Goal: Information Seeking & Learning: Learn about a topic

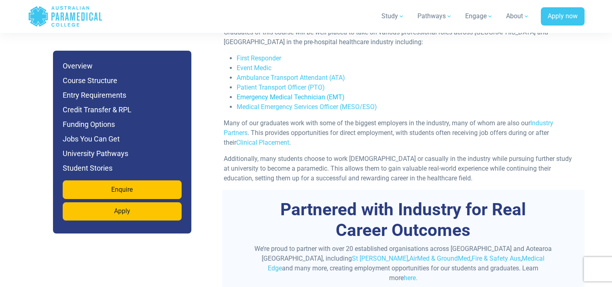
scroll to position [2671, 0]
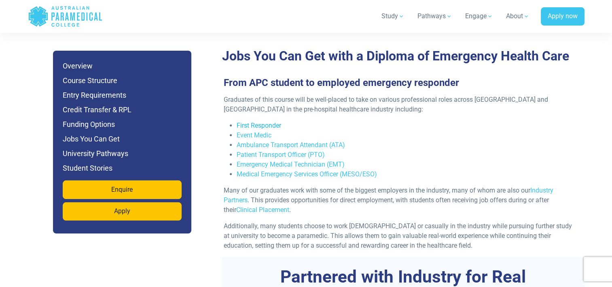
click at [258, 121] on link "First Responder" at bounding box center [259, 125] width 45 height 8
click at [264, 131] on link "Event Medic" at bounding box center [254, 135] width 35 height 8
click at [274, 141] on link "Ambulance Transport Attendant (ATA)" at bounding box center [291, 145] width 108 height 8
click at [272, 170] on link "Medical Emergency Services Officer (MESO/ESO)" at bounding box center [307, 174] width 140 height 8
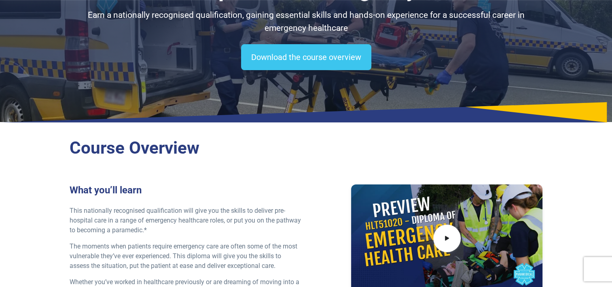
scroll to position [0, 0]
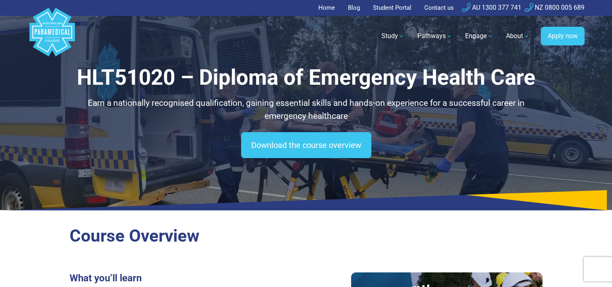
click at [46, 23] on icon "Australian Paramedical College" at bounding box center [46, 23] width 2 height 2
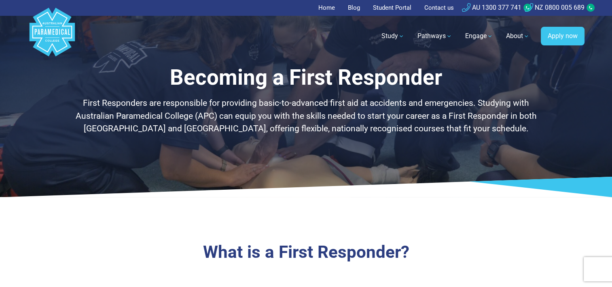
scroll to position [40, 0]
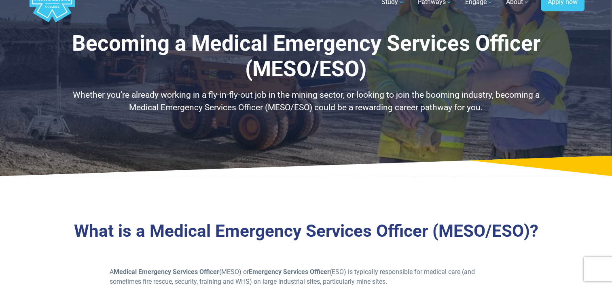
scroll to position [81, 0]
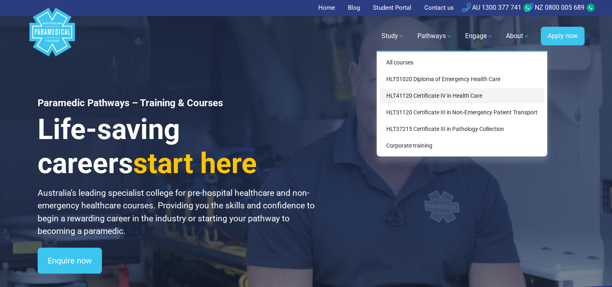
click at [434, 96] on link "HLT41120 Certificate IV in Health Care" at bounding box center [462, 95] width 164 height 15
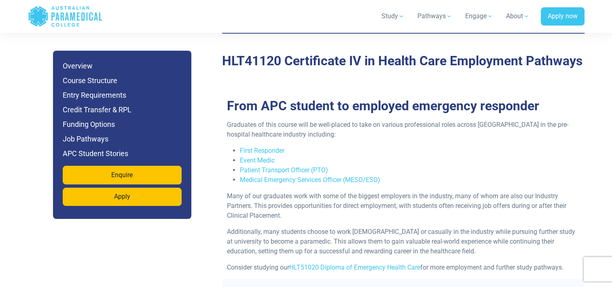
scroll to position [2024, 0]
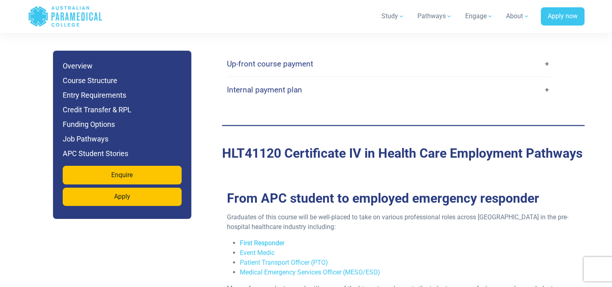
click at [270, 239] on link "First Responder" at bounding box center [262, 243] width 45 height 8
click at [259, 248] on link "Event Medic" at bounding box center [257, 252] width 35 height 8
click at [278, 258] on link "Patient Transport Officer (PTO)" at bounding box center [284, 262] width 88 height 8
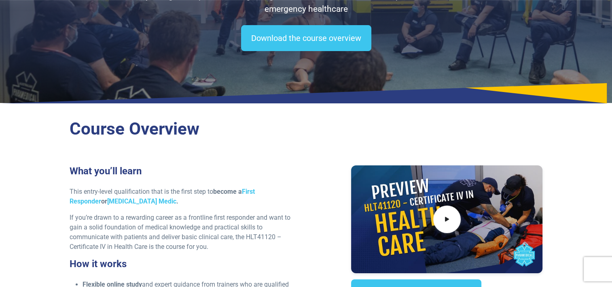
scroll to position [0, 0]
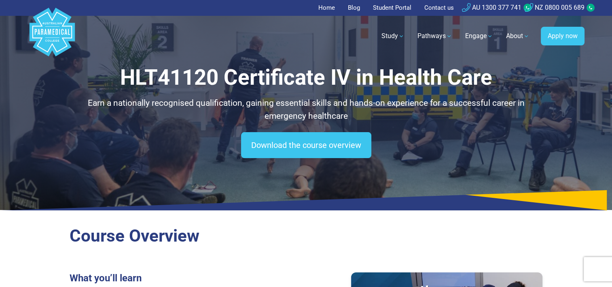
click at [41, 18] on polygon "Australian Paramedical College" at bounding box center [51, 32] width 45 height 49
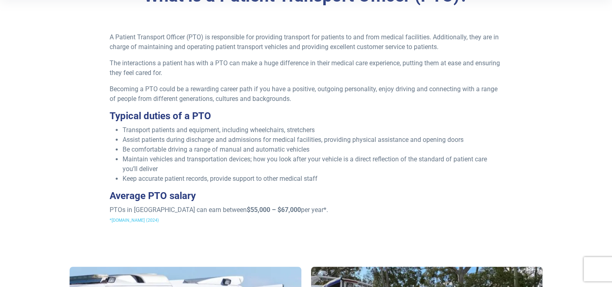
scroll to position [162, 0]
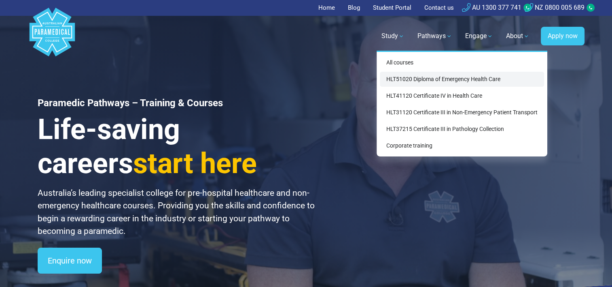
click at [419, 78] on link "HLT51020 Diploma of Emergency Health Care" at bounding box center [462, 79] width 164 height 15
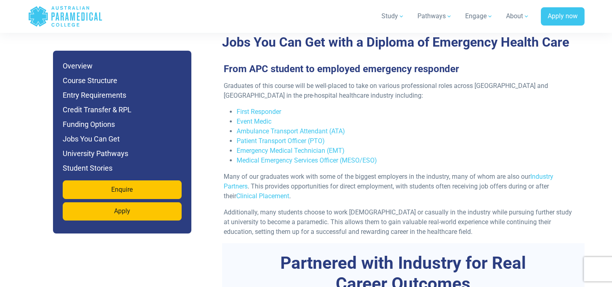
scroll to position [2671, 0]
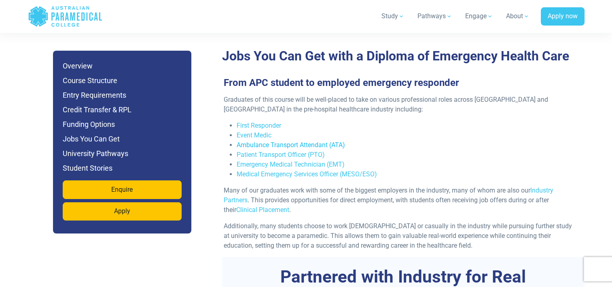
click at [304, 141] on link "Ambulance Transport Attendant (ATA)" at bounding box center [291, 145] width 108 height 8
click at [300, 160] on link "Emergency Medical Technician (EMT)" at bounding box center [291, 164] width 108 height 8
